Goal: Task Accomplishment & Management: Complete application form

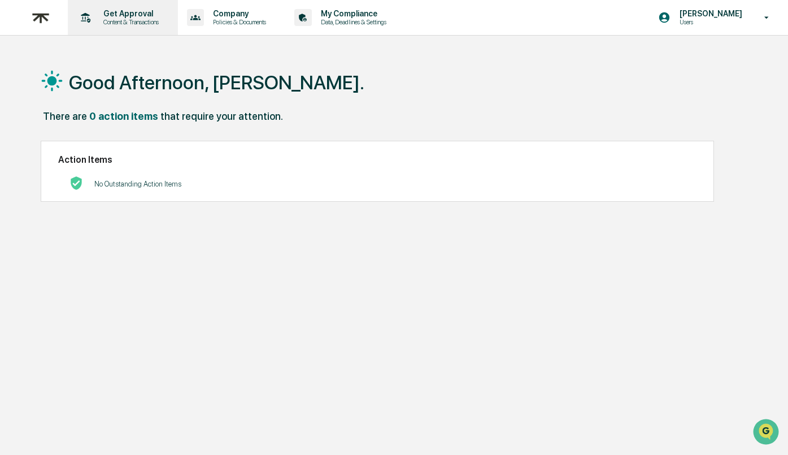
click at [133, 24] on p "Content & Transactions" at bounding box center [129, 22] width 70 height 8
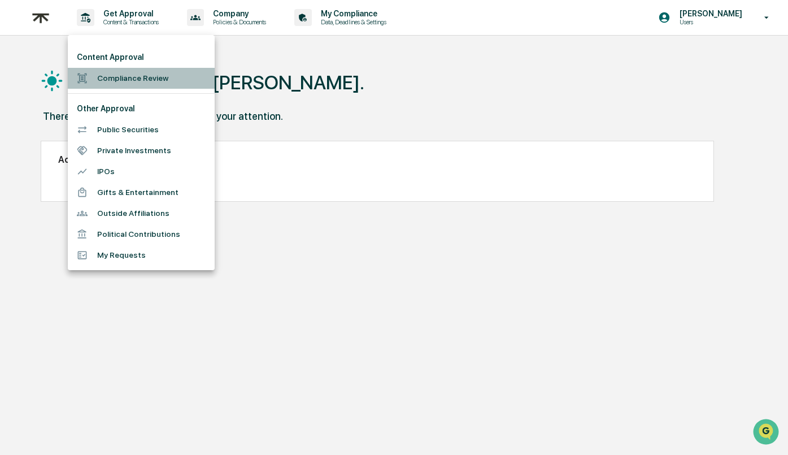
click at [113, 84] on li "Compliance Review" at bounding box center [141, 78] width 147 height 21
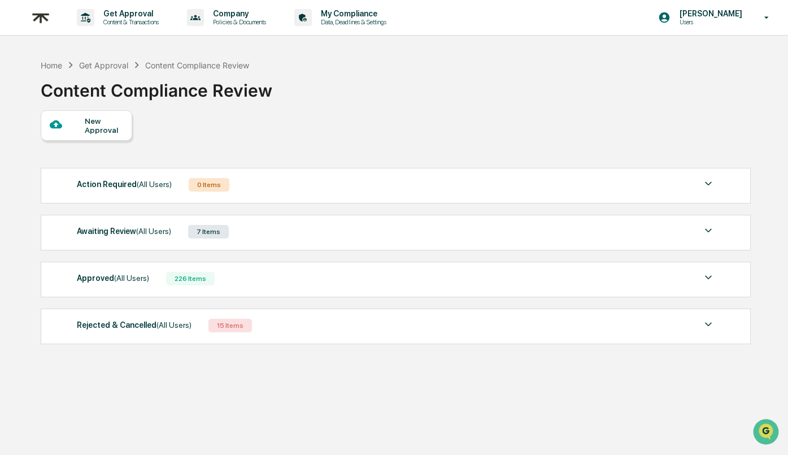
click at [315, 274] on div "Approved (All Users) 226 Items" at bounding box center [396, 278] width 638 height 16
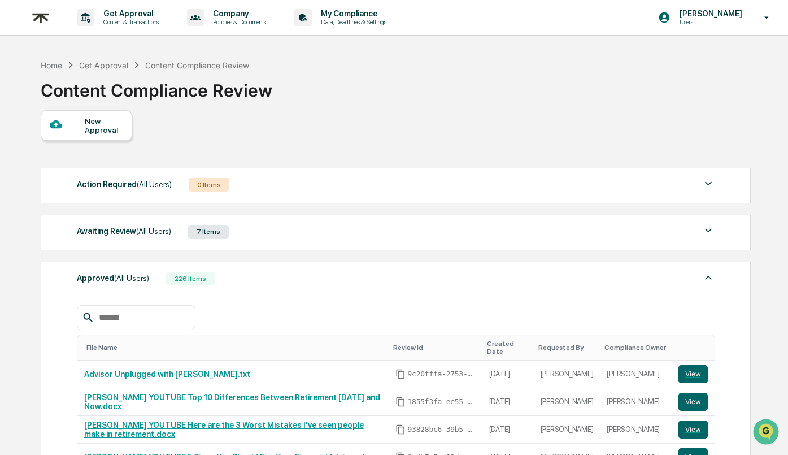
click at [145, 312] on input "text" at bounding box center [142, 317] width 96 height 15
paste input "**********"
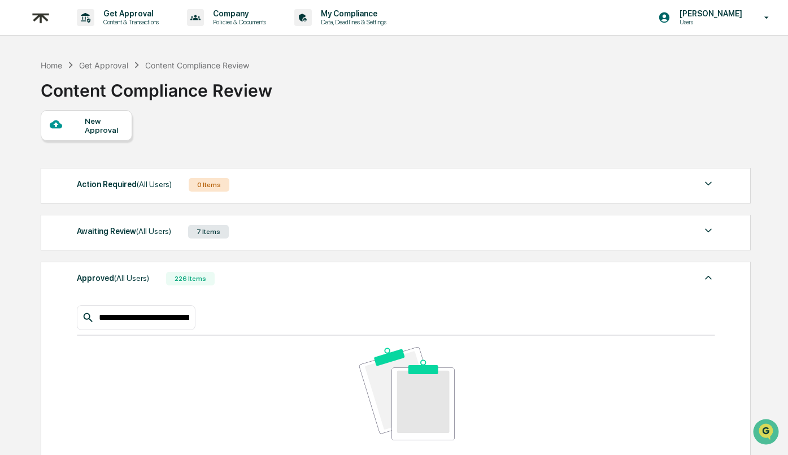
type input "**********"
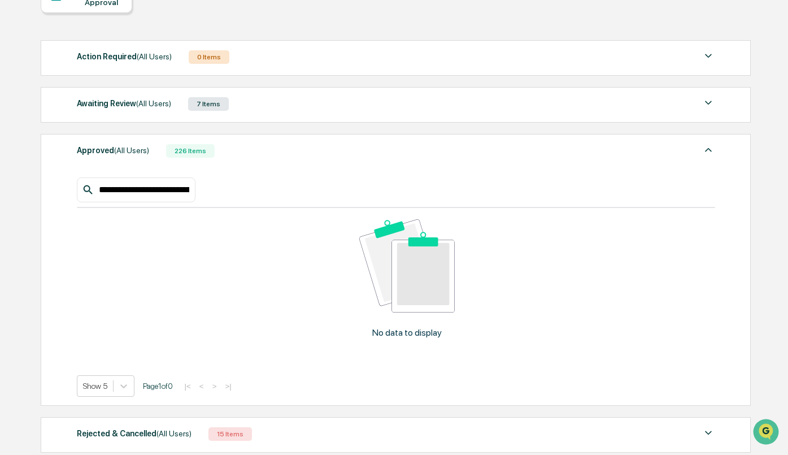
scroll to position [136, 0]
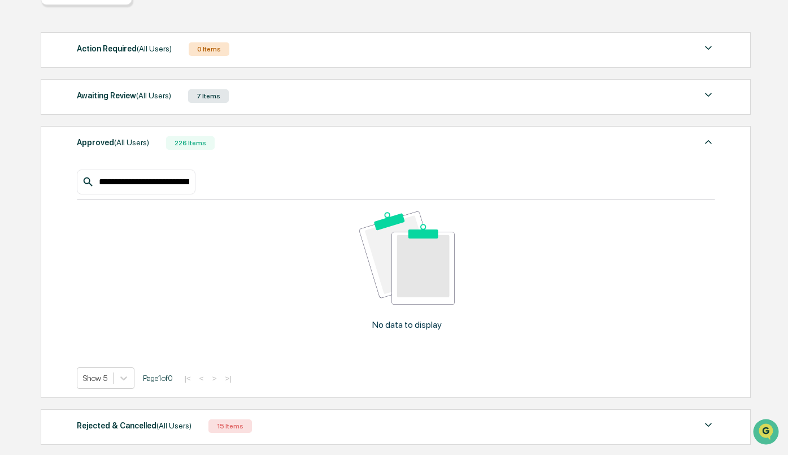
drag, startPoint x: 208, startPoint y: 183, endPoint x: 51, endPoint y: 179, distance: 157.0
click at [51, 179] on div "**********" at bounding box center [396, 262] width 710 height 272
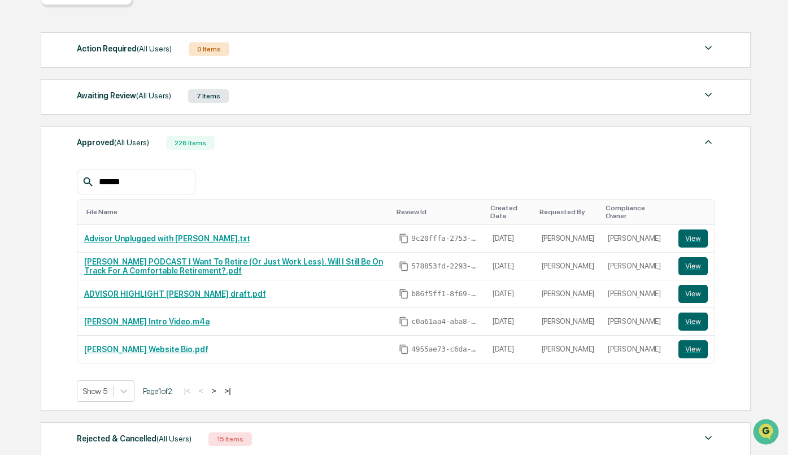
type input "******"
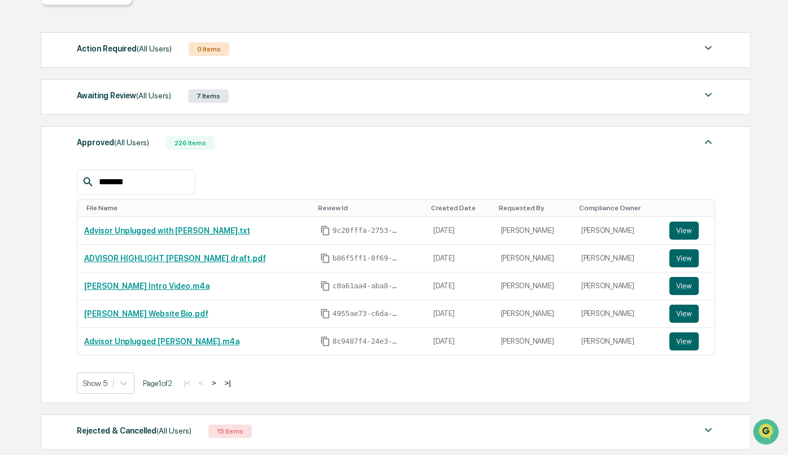
drag, startPoint x: 156, startPoint y: 184, endPoint x: 33, endPoint y: 173, distance: 123.6
click at [33, 173] on div "Home Get Approval Content Compliance Review Content Compliance Review New Appro…" at bounding box center [395, 222] width 743 height 608
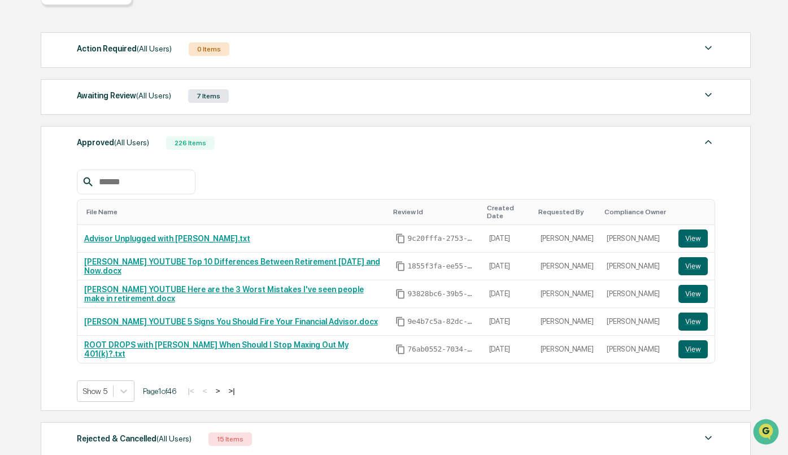
paste input "**********"
type input "**********"
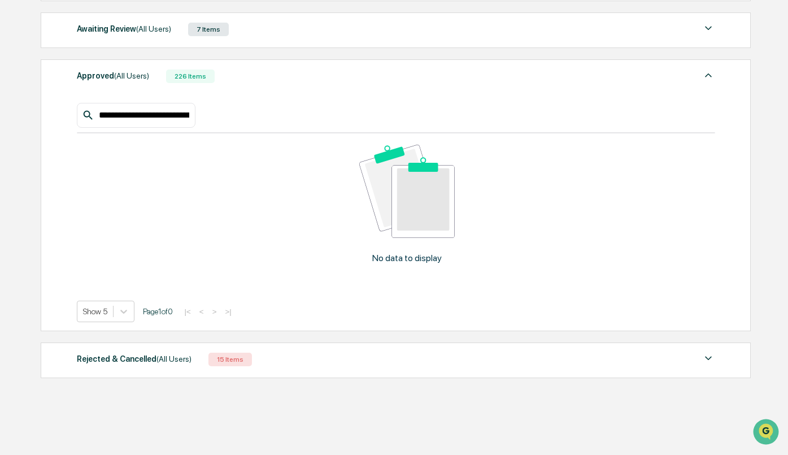
scroll to position [234, 0]
click at [348, 351] on div "Rejected & Cancelled (All Users) 15 Items" at bounding box center [396, 359] width 638 height 16
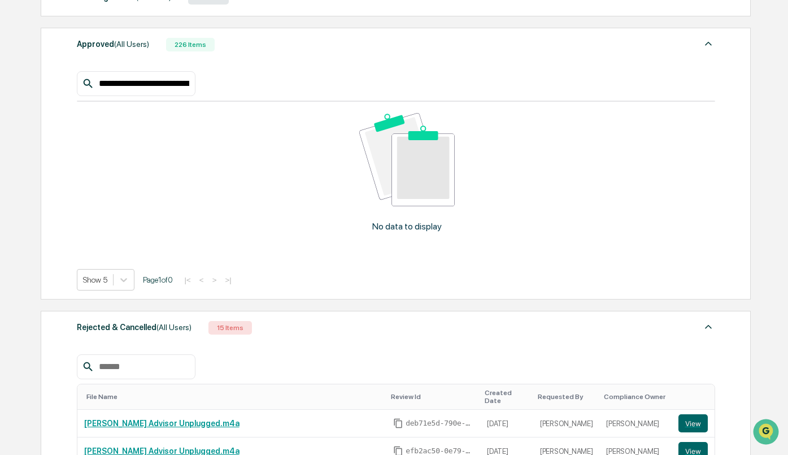
click at [146, 374] on input "text" at bounding box center [142, 366] width 96 height 15
paste input "**********"
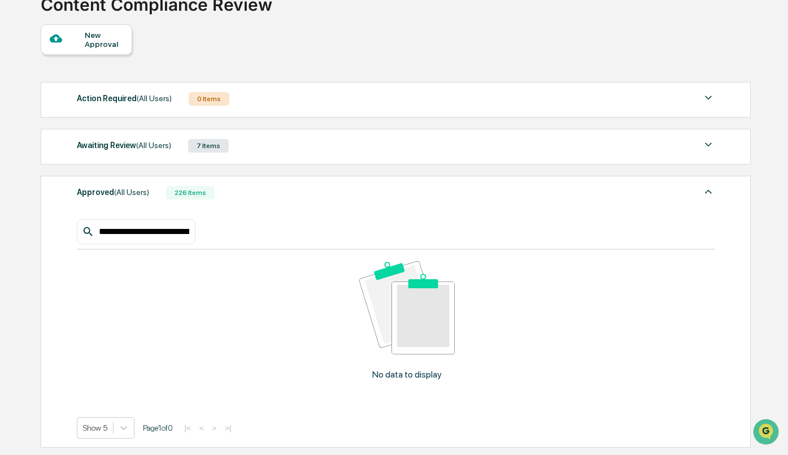
scroll to position [78, 0]
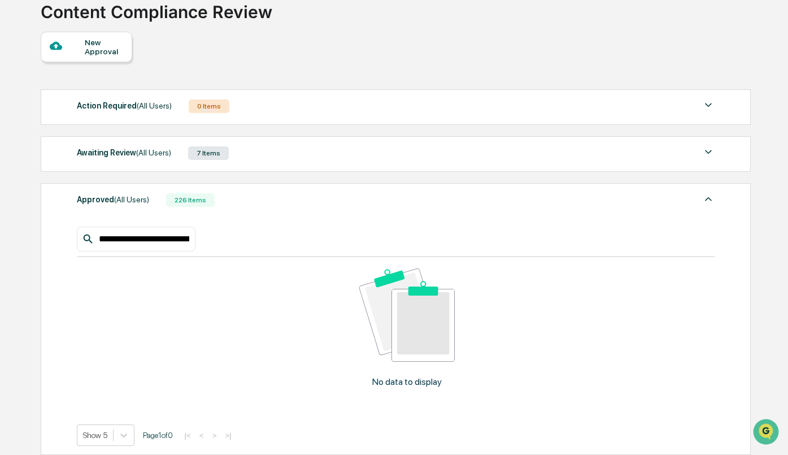
type input "**********"
drag, startPoint x: 101, startPoint y: 238, endPoint x: 404, endPoint y: 237, distance: 303.2
click at [404, 237] on div "**********" at bounding box center [396, 238] width 638 height 25
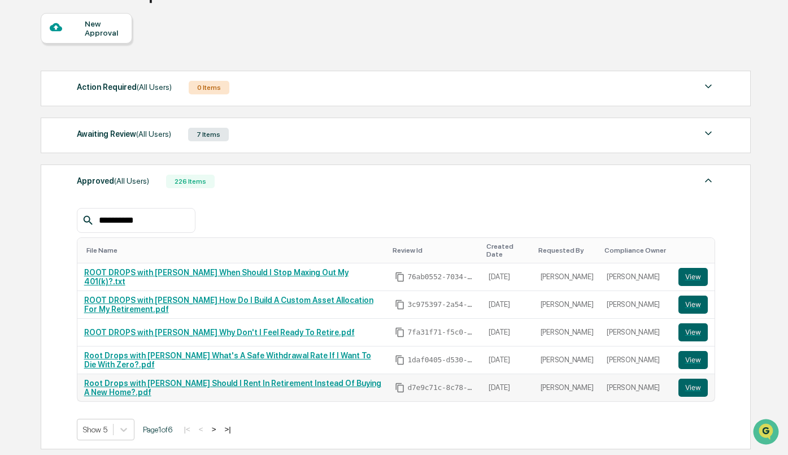
scroll to position [108, 0]
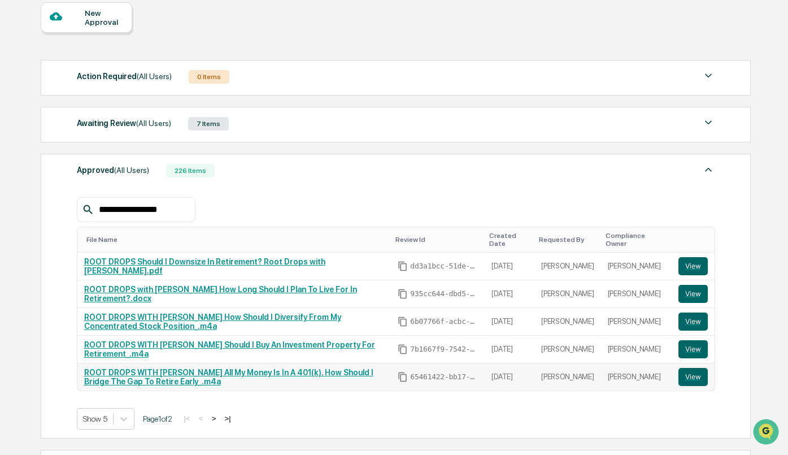
type input "**********"
click at [261, 372] on link "ROOT DROPS WITH JUSTIN All My Money Is In A 401(k). How Should I Bridge The Gap…" at bounding box center [228, 377] width 289 height 18
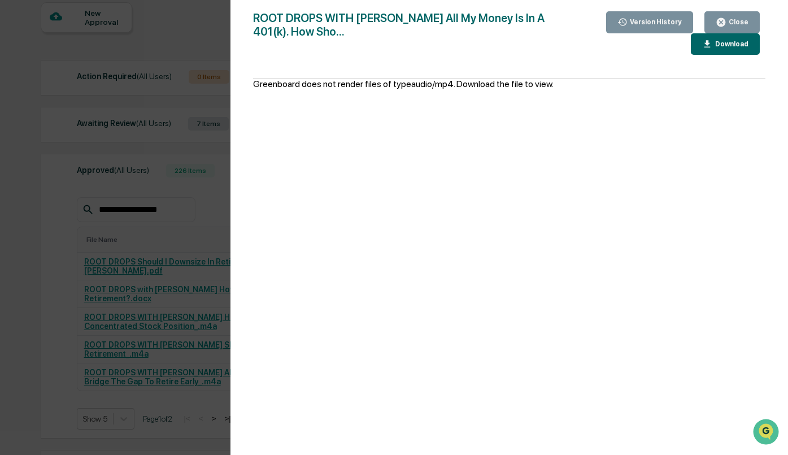
click at [733, 28] on button "Close" at bounding box center [731, 22] width 55 height 22
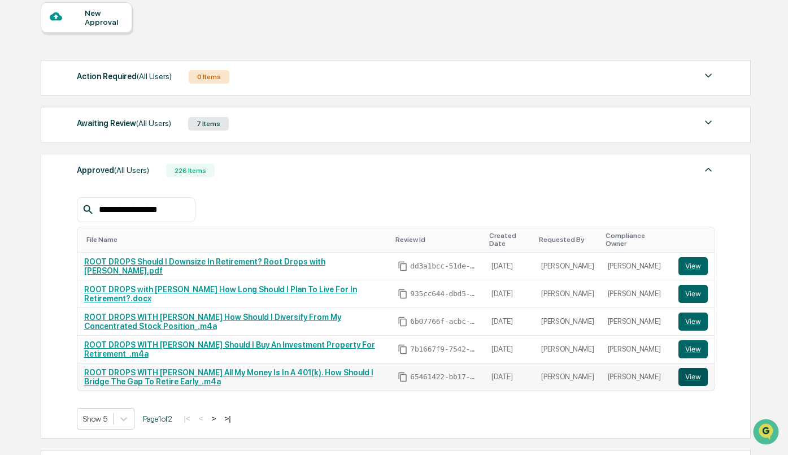
click at [695, 373] on button "View" at bounding box center [692, 377] width 29 height 18
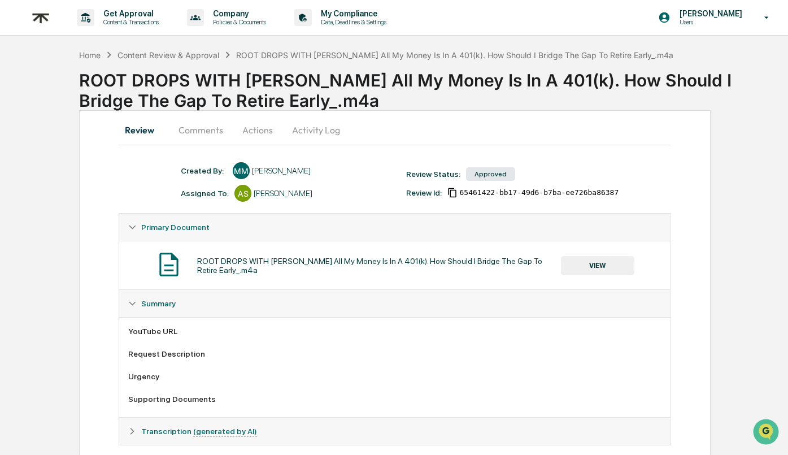
click at [595, 264] on button "VIEW" at bounding box center [597, 265] width 73 height 19
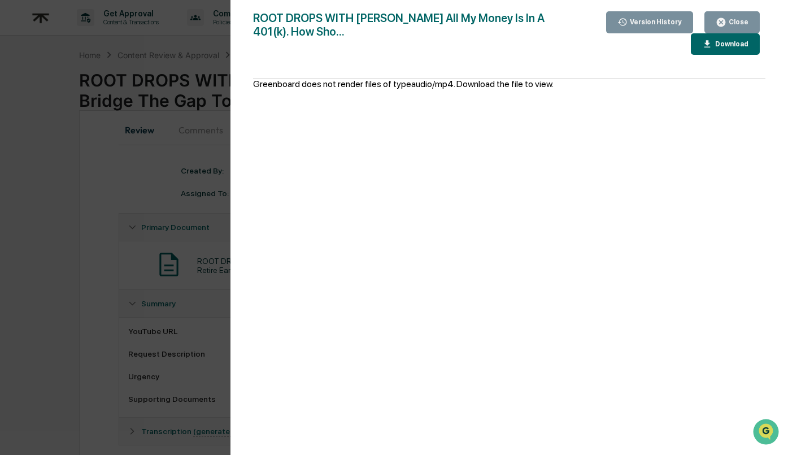
click at [726, 19] on icon "button" at bounding box center [720, 22] width 11 height 11
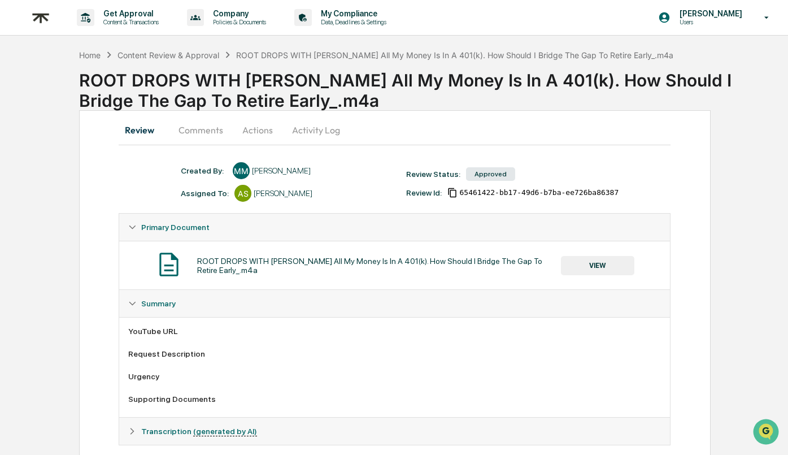
click at [242, 375] on div "Urgency" at bounding box center [394, 376] width 532 height 9
click at [138, 429] on div "Transcription (generated by AI)" at bounding box center [394, 430] width 551 height 27
click at [158, 56] on div "Content Review & Approval" at bounding box center [168, 55] width 102 height 10
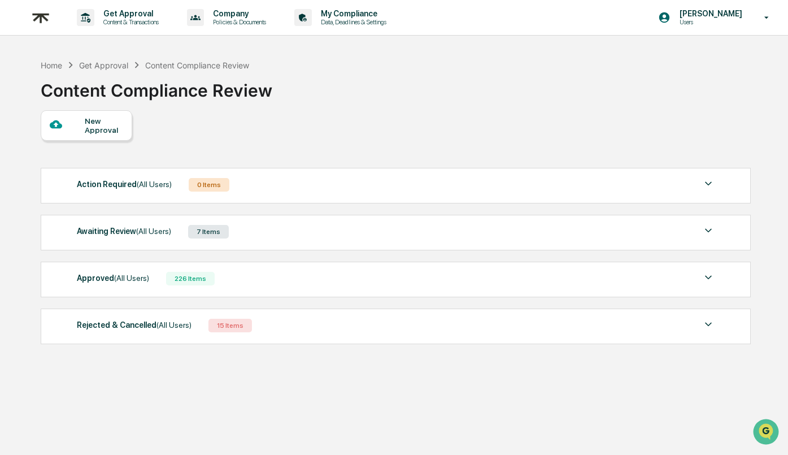
click at [394, 104] on div "Home Get Approval Content Compliance Review Content Compliance Review" at bounding box center [395, 82] width 709 height 56
click at [274, 285] on div "Approved (All Users) 226 Items" at bounding box center [396, 278] width 638 height 16
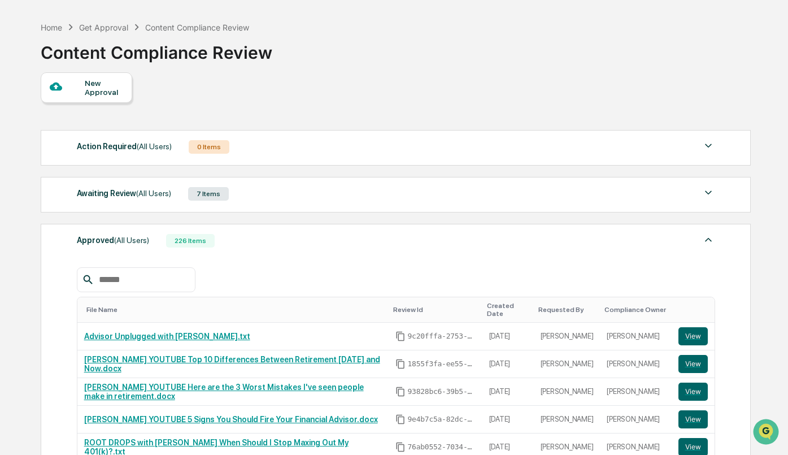
scroll to position [43, 0]
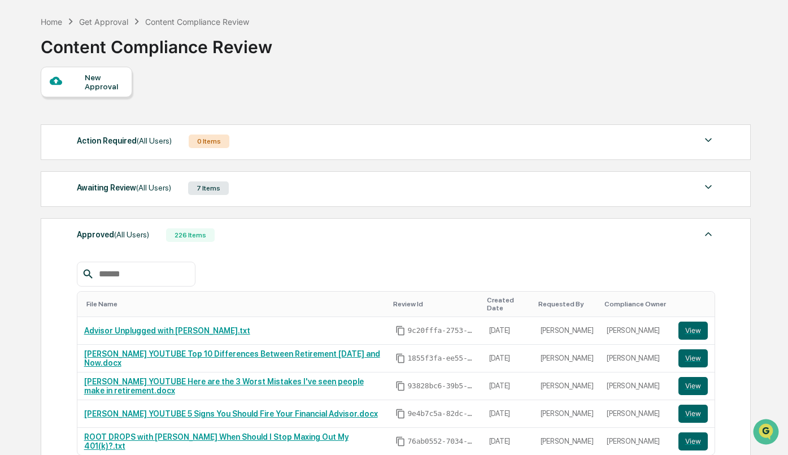
click at [277, 184] on div "Awaiting Review (All Users) 7 Items" at bounding box center [396, 188] width 638 height 16
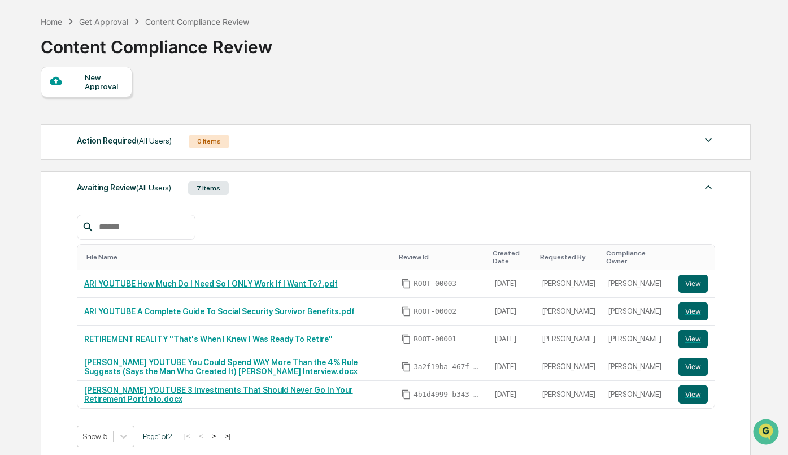
click at [220, 434] on button ">" at bounding box center [213, 436] width 11 height 10
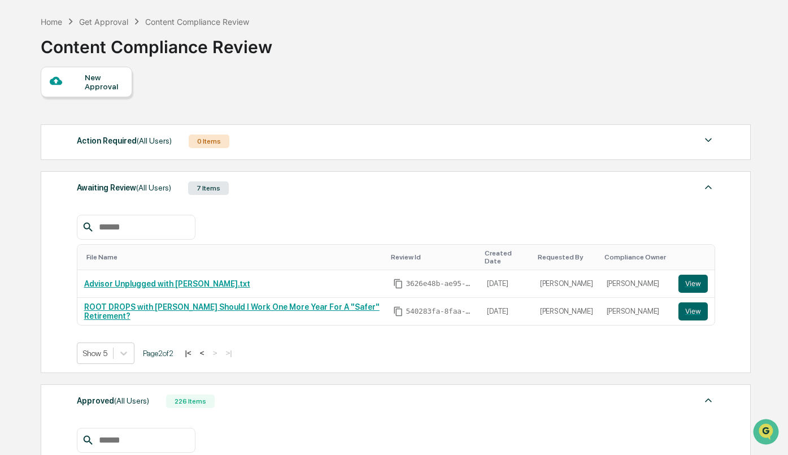
click at [205, 348] on button "<" at bounding box center [201, 353] width 11 height 10
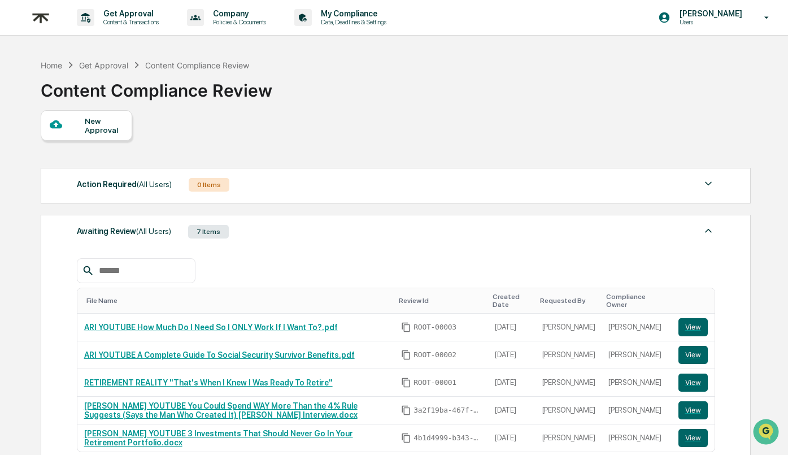
scroll to position [0, 0]
click at [81, 124] on div at bounding box center [68, 125] width 36 height 14
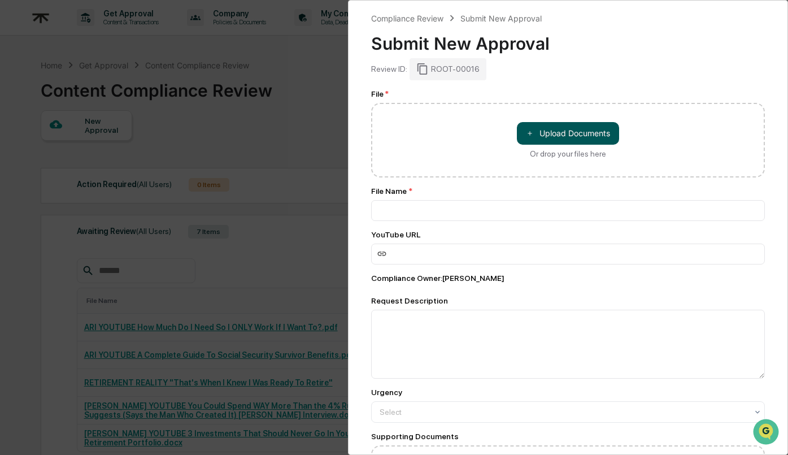
click at [591, 142] on button "＋ Upload Documents" at bounding box center [568, 133] width 102 height 23
click at [174, 191] on div "Compliance Review Submit New Approval Submit New Approval Review ID: ROOT-00016…" at bounding box center [394, 227] width 788 height 455
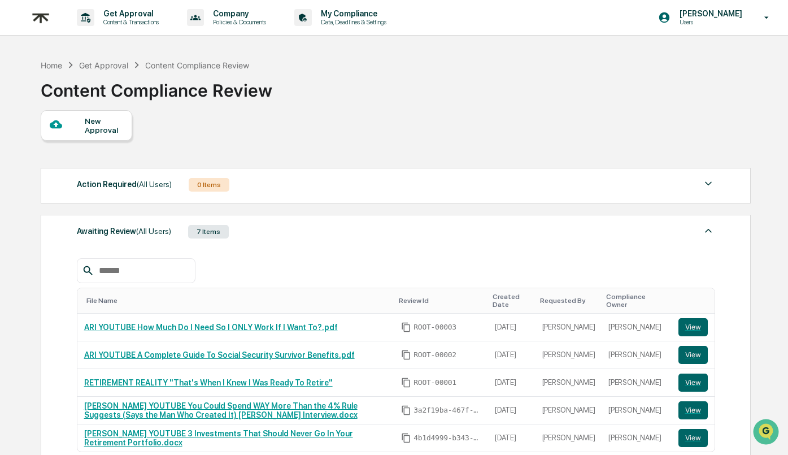
click at [444, 83] on div "Home Get Approval Content Compliance Review Content Compliance Review" at bounding box center [395, 82] width 709 height 56
click at [103, 119] on div "New Approval" at bounding box center [104, 125] width 38 height 18
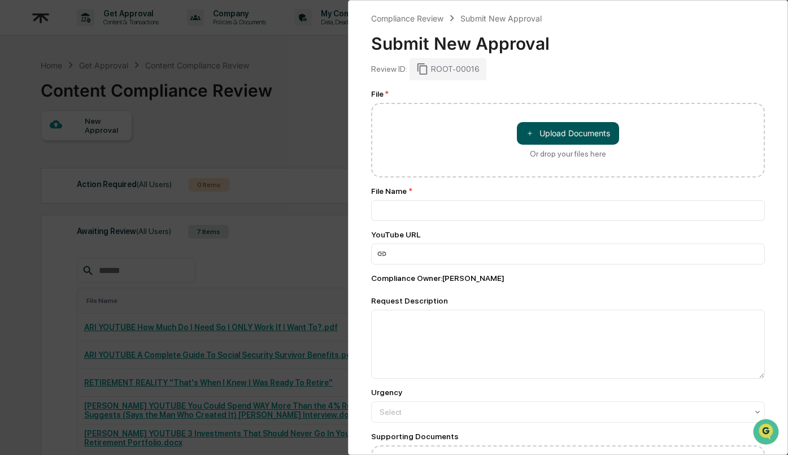
click at [573, 141] on button "＋ Upload Documents" at bounding box center [568, 133] width 102 height 23
type input "**********"
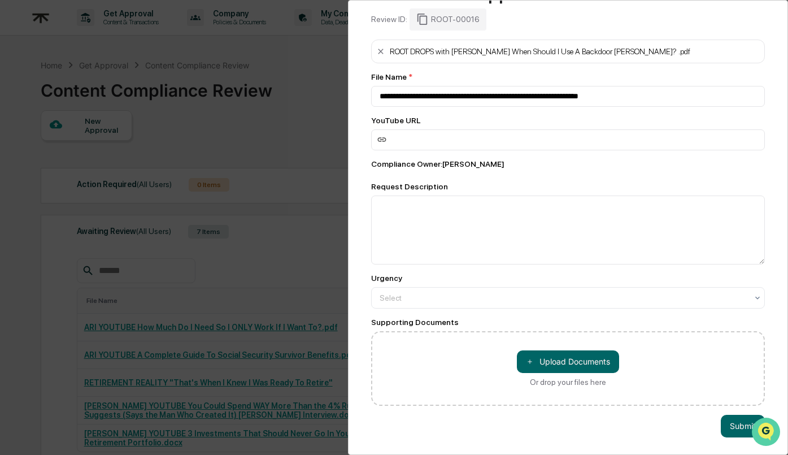
scroll to position [51, 0]
click at [740, 426] on button "Submit" at bounding box center [742, 425] width 44 height 23
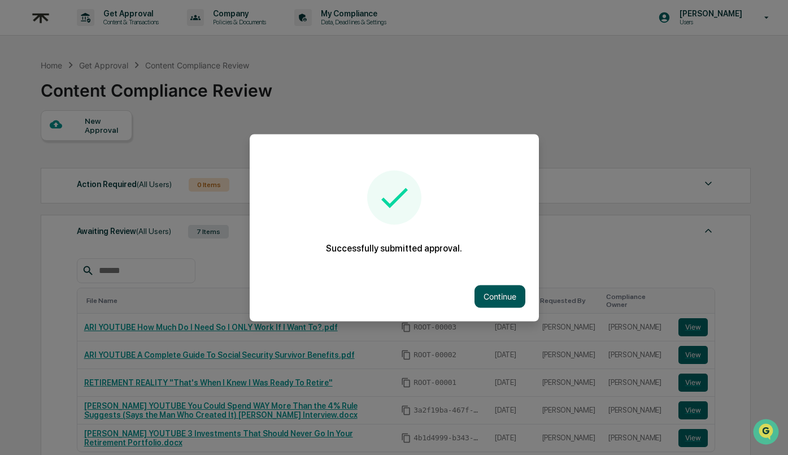
click at [506, 299] on button "Continue" at bounding box center [499, 296] width 51 height 23
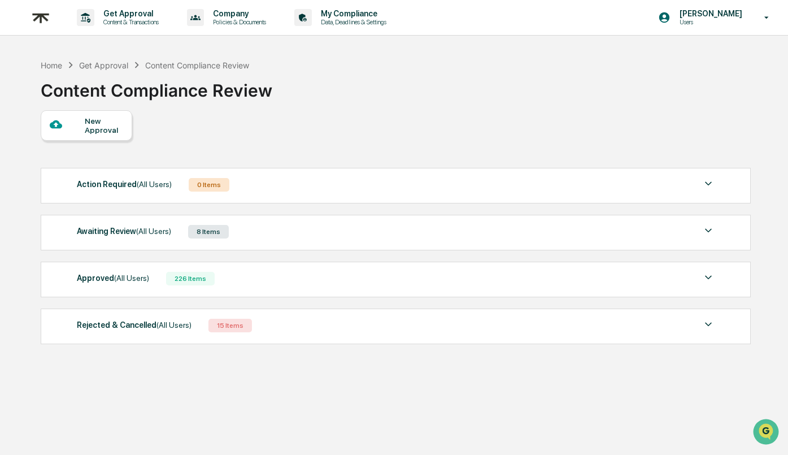
click at [409, 242] on div "Awaiting Review (All Users) 8 Items File Name Review Id Created Date Requested …" at bounding box center [396, 233] width 710 height 36
click at [404, 232] on div "Awaiting Review (All Users) 8 Items" at bounding box center [396, 232] width 638 height 16
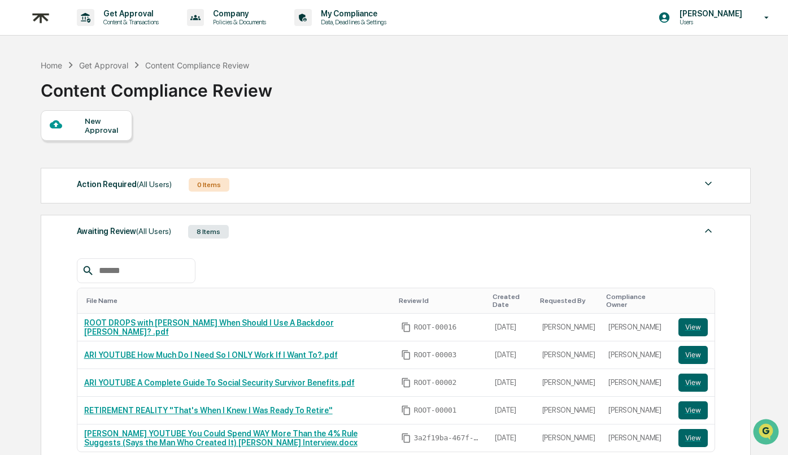
click at [405, 242] on div "File Name Review Id Created Date Requested By Compliance Owner ROOT DROPS with …" at bounding box center [396, 365] width 638 height 249
click at [355, 261] on div at bounding box center [396, 270] width 638 height 25
click at [705, 224] on div at bounding box center [708, 231] width 14 height 15
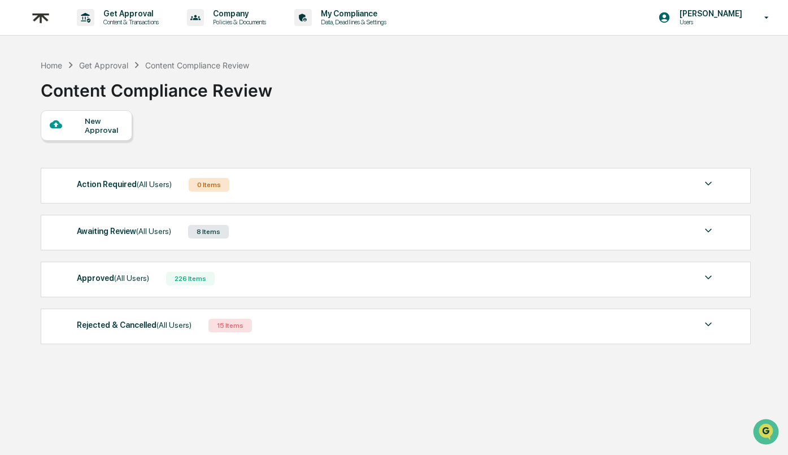
click at [282, 234] on div "Awaiting Review (All Users) 8 Items" at bounding box center [396, 232] width 638 height 16
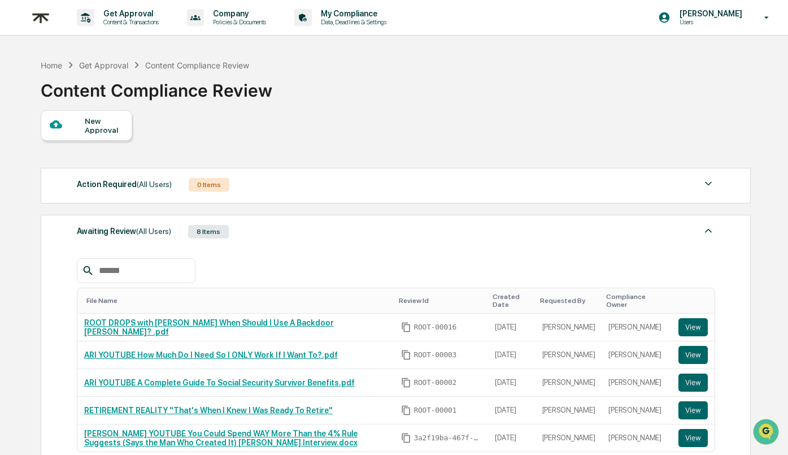
click at [250, 228] on div "Awaiting Review (All Users) 8 Items" at bounding box center [396, 232] width 638 height 16
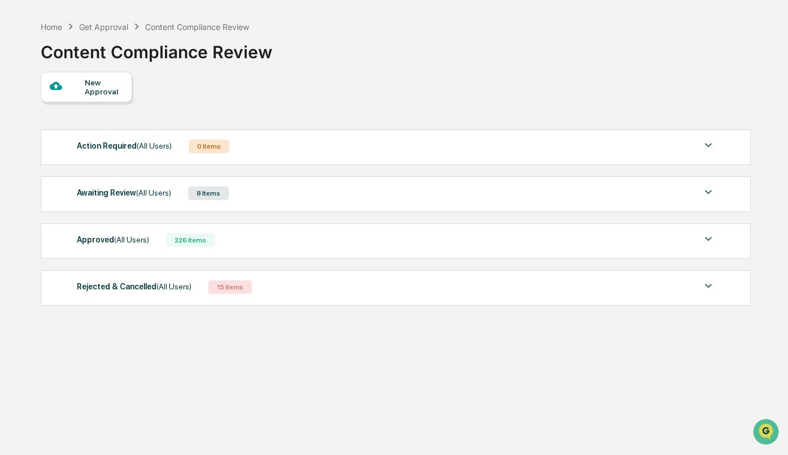
scroll to position [40, 0]
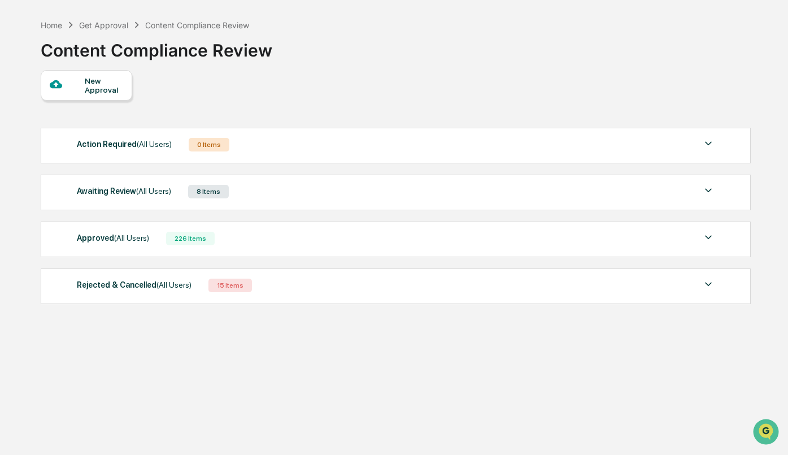
click at [251, 235] on div "Approved (All Users) 226 Items" at bounding box center [396, 238] width 638 height 16
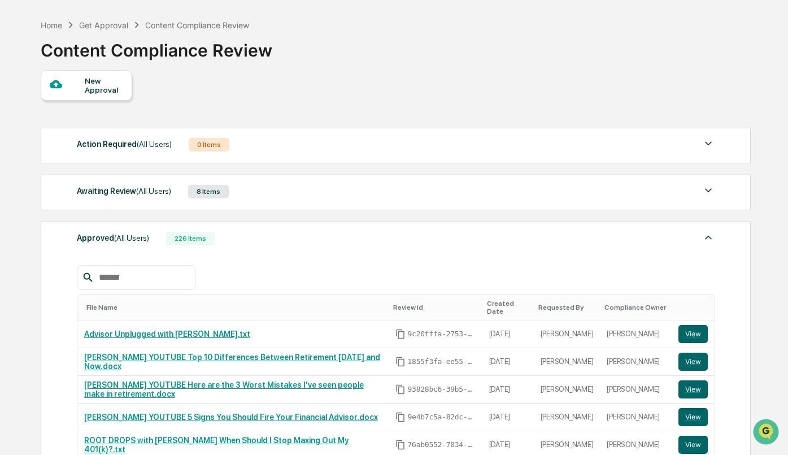
click at [125, 265] on div at bounding box center [136, 277] width 119 height 25
click at [125, 270] on input "text" at bounding box center [142, 277] width 96 height 15
paste input "**********"
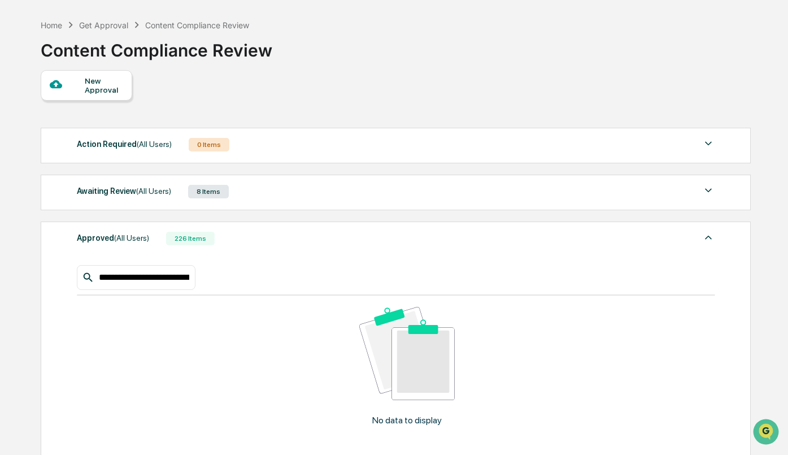
drag, startPoint x: 161, startPoint y: 280, endPoint x: 287, endPoint y: 285, distance: 125.5
click at [287, 285] on div "**********" at bounding box center [396, 277] width 638 height 25
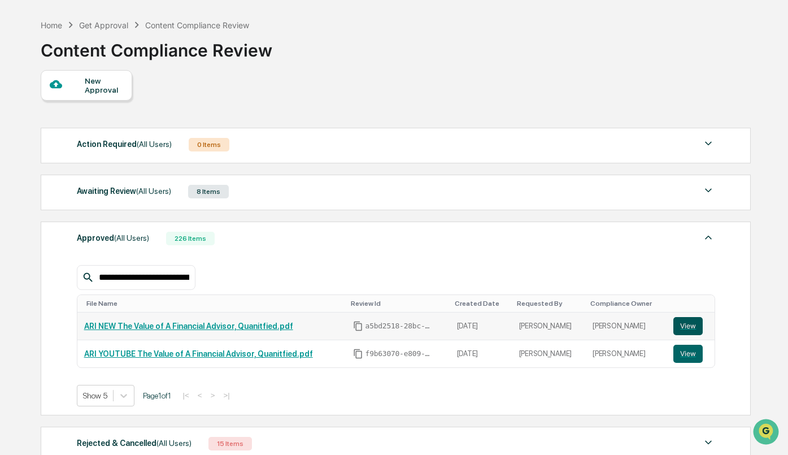
type input "**********"
click at [684, 326] on button "View" at bounding box center [687, 326] width 29 height 18
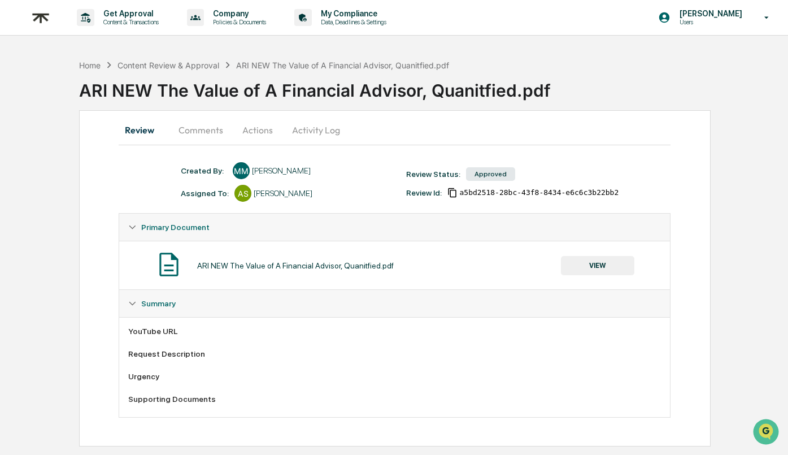
click at [608, 267] on button "VIEW" at bounding box center [597, 265] width 73 height 19
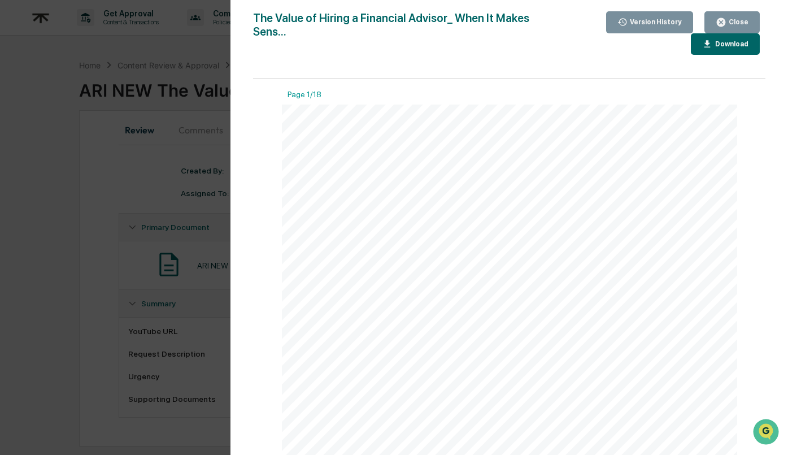
click at [721, 44] on div "Download" at bounding box center [731, 44] width 36 height 8
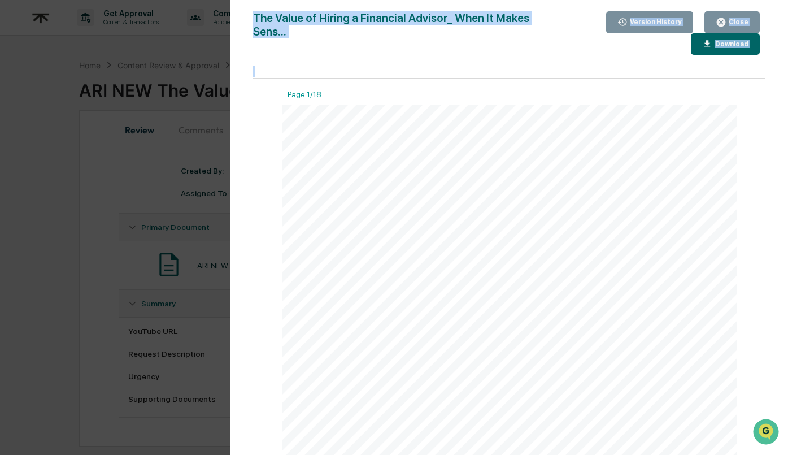
click at [403, 15] on div "Version History [DATE] 06:40 PM [PERSON_NAME] The Value of Hiring a Financial A…" at bounding box center [508, 238] width 557 height 477
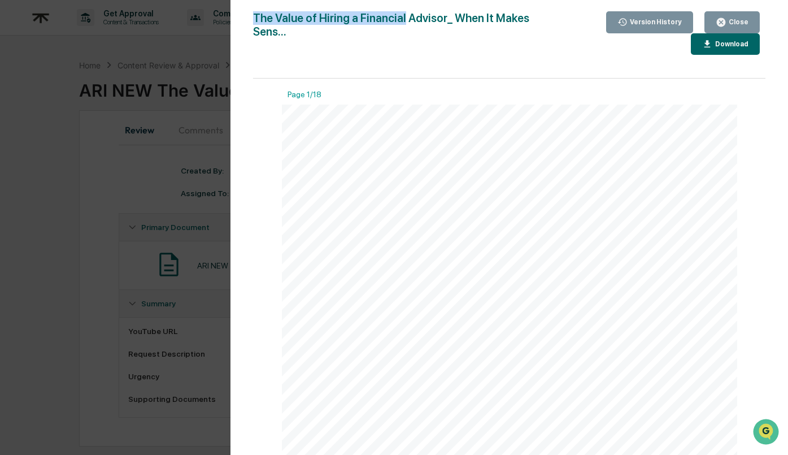
copy div "The Value of Hiring a Financial"
click at [725, 23] on icon "button" at bounding box center [721, 22] width 8 height 8
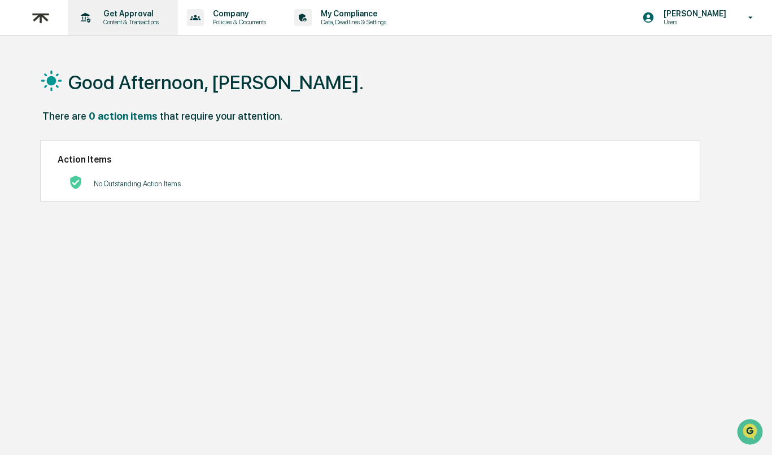
click at [134, 16] on p "Get Approval" at bounding box center [129, 13] width 70 height 9
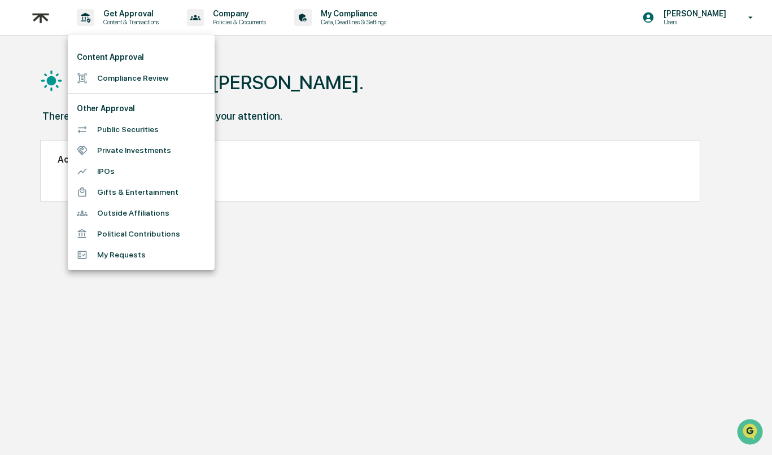
click at [123, 77] on li "Compliance Review" at bounding box center [141, 78] width 147 height 21
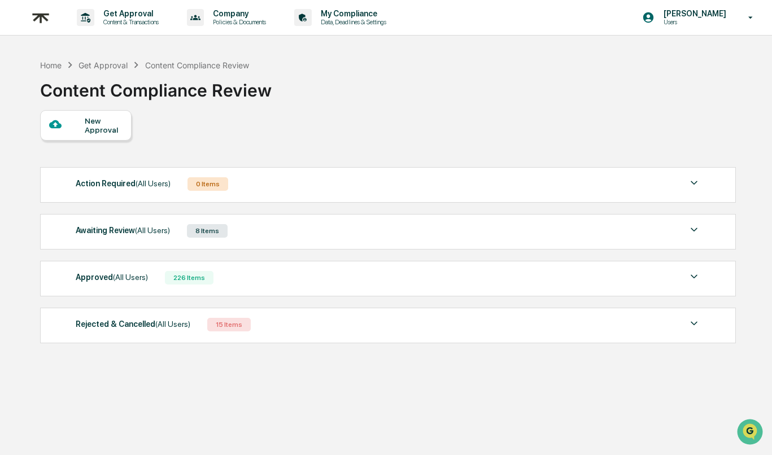
click at [277, 225] on div "Awaiting Review (All Users) 8 Items" at bounding box center [388, 231] width 625 height 16
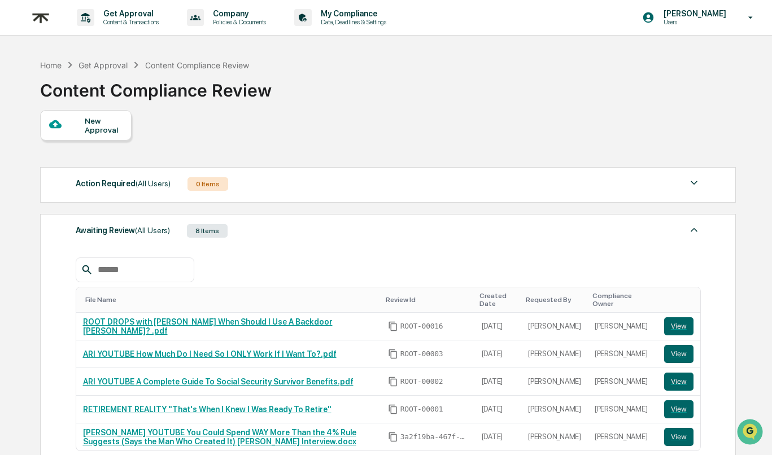
click at [137, 275] on input "text" at bounding box center [141, 270] width 96 height 15
click at [317, 246] on div "File Name Review Id Created Date Requested By Compliance Owner ROOT DROPS with …" at bounding box center [388, 365] width 625 height 249
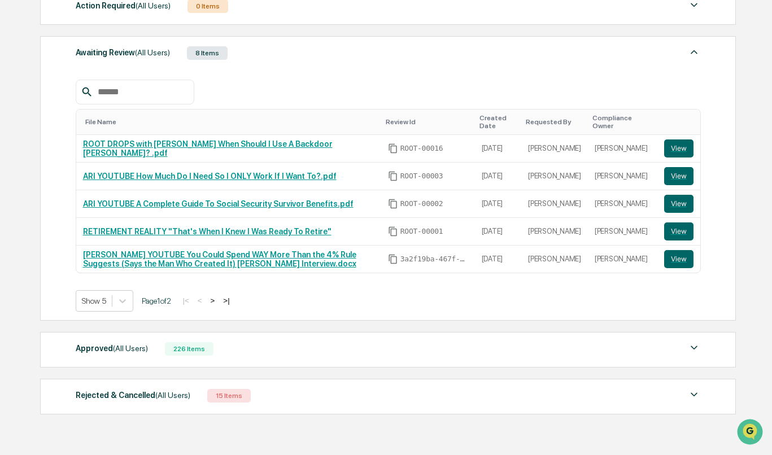
scroll to position [182, 0]
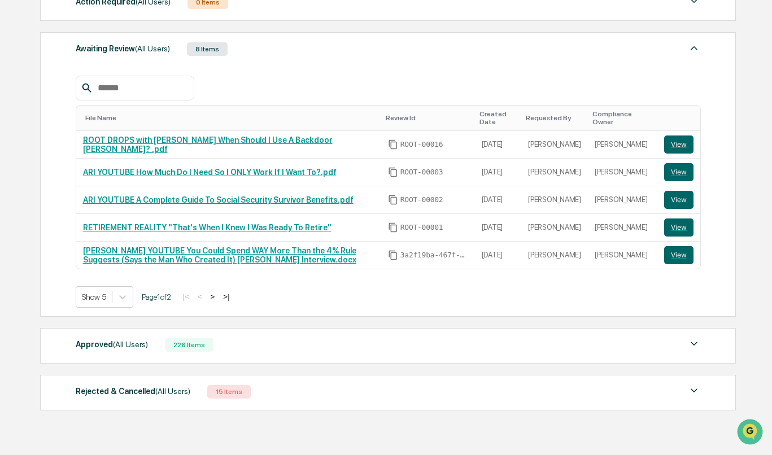
click at [219, 298] on button ">" at bounding box center [212, 297] width 11 height 10
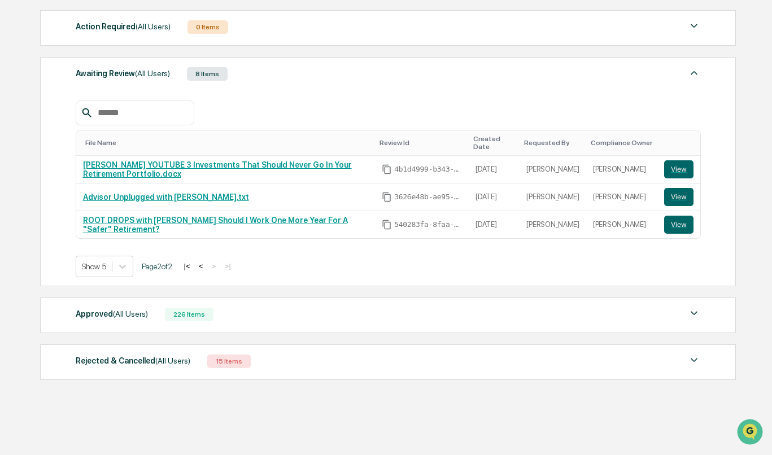
scroll to position [168, 0]
click at [211, 307] on div "Approved (All Users) 226 Items" at bounding box center [388, 315] width 625 height 16
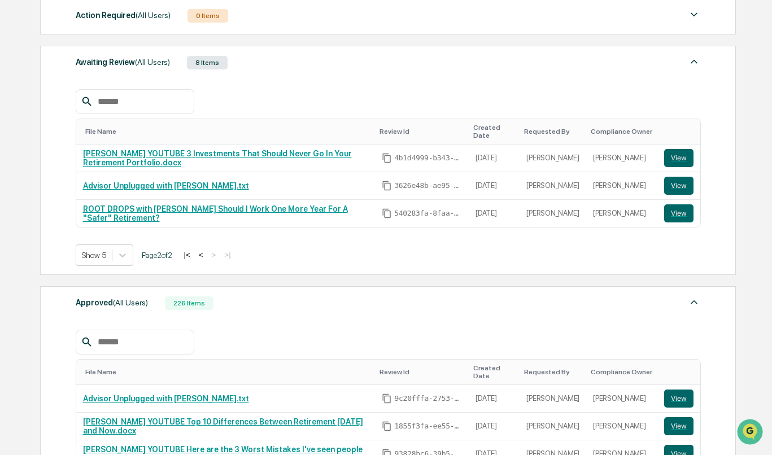
click at [140, 338] on input "text" at bounding box center [141, 342] width 96 height 15
paste input "**********"
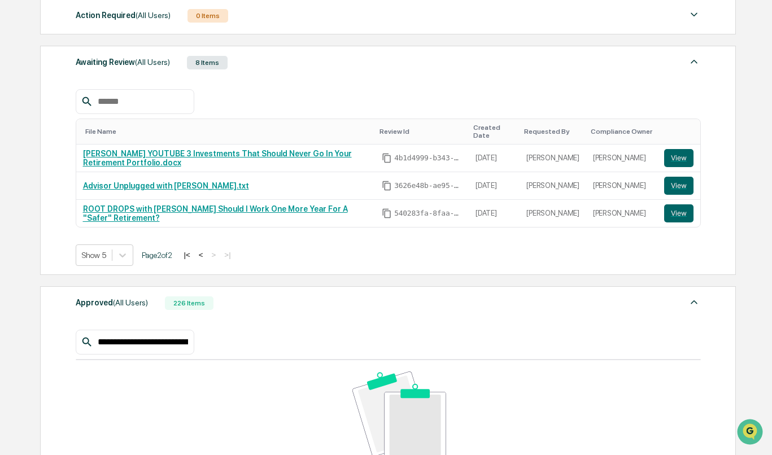
type input "**********"
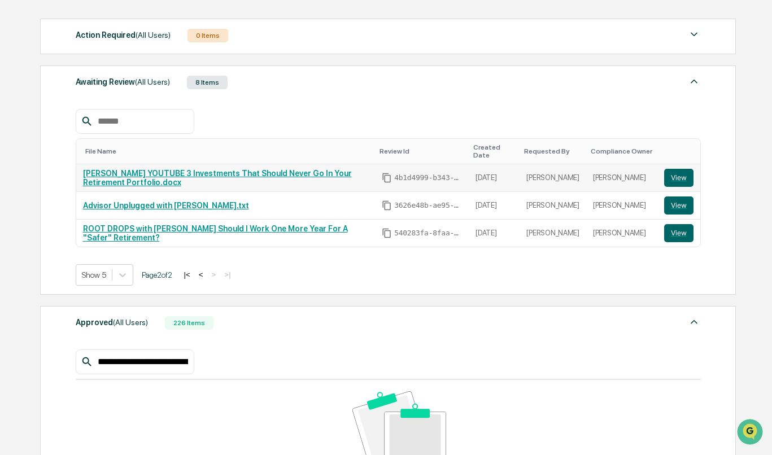
scroll to position [144, 0]
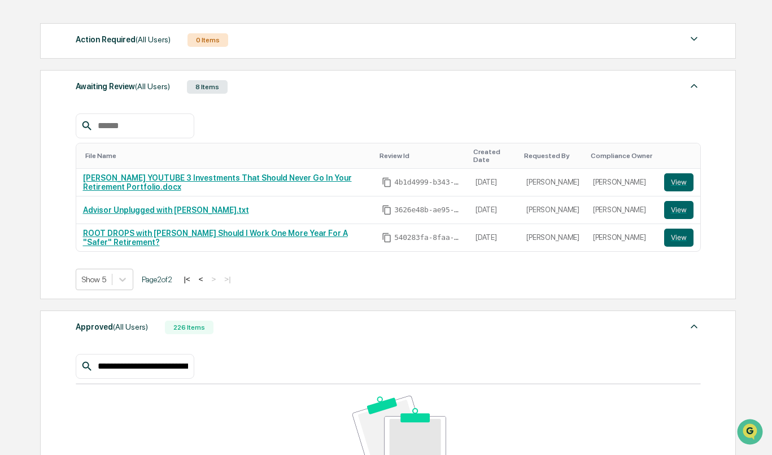
click at [203, 281] on button "<" at bounding box center [200, 279] width 11 height 10
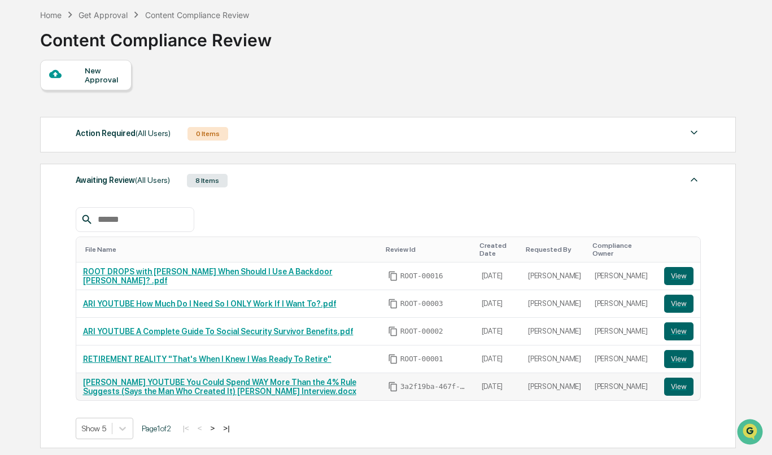
scroll to position [50, 0]
click at [504, 104] on div "New Approval Action Required (All Users) 0 Items No data to display Show 5 Page…" at bounding box center [387, 421] width 695 height 722
